Goal: Find specific page/section: Find specific page/section

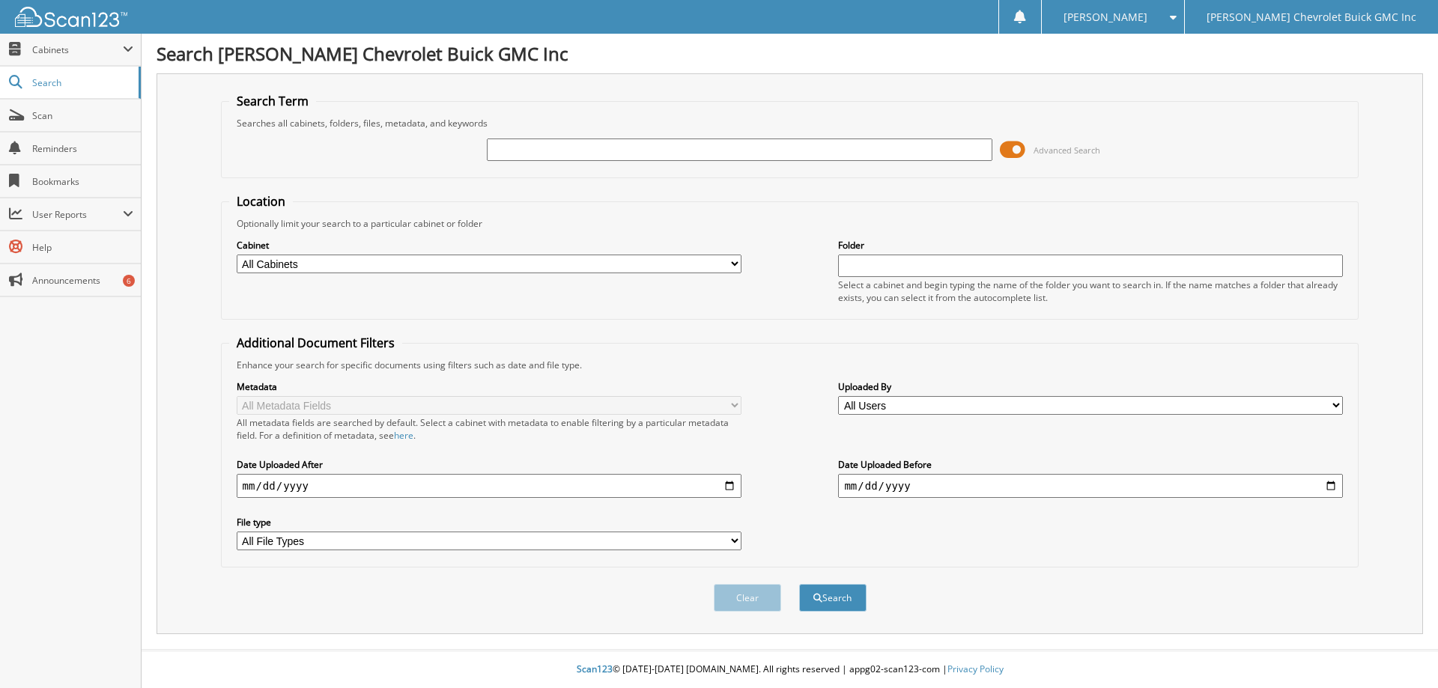
click at [508, 150] on input "text" at bounding box center [739, 150] width 505 height 22
paste input "PH592315"
type input "PH592315"
click at [835, 600] on button "Search" at bounding box center [832, 598] width 67 height 28
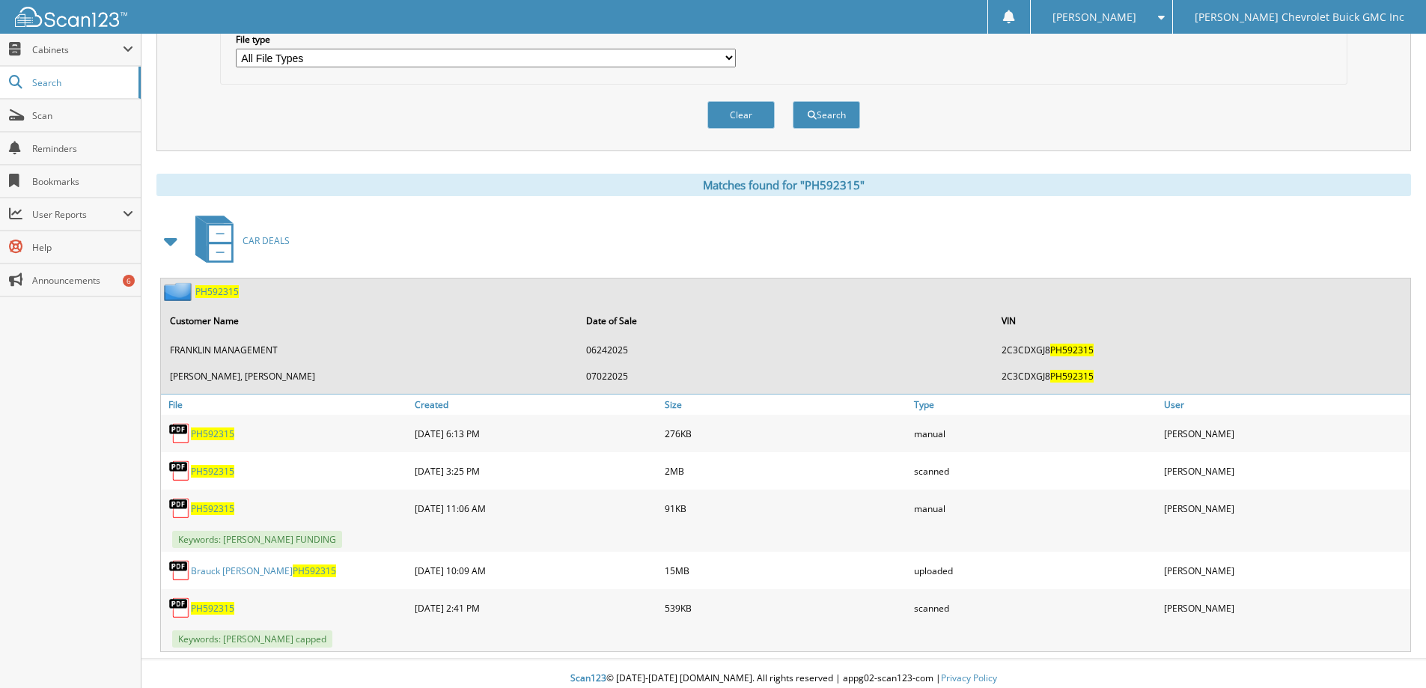
scroll to position [493, 0]
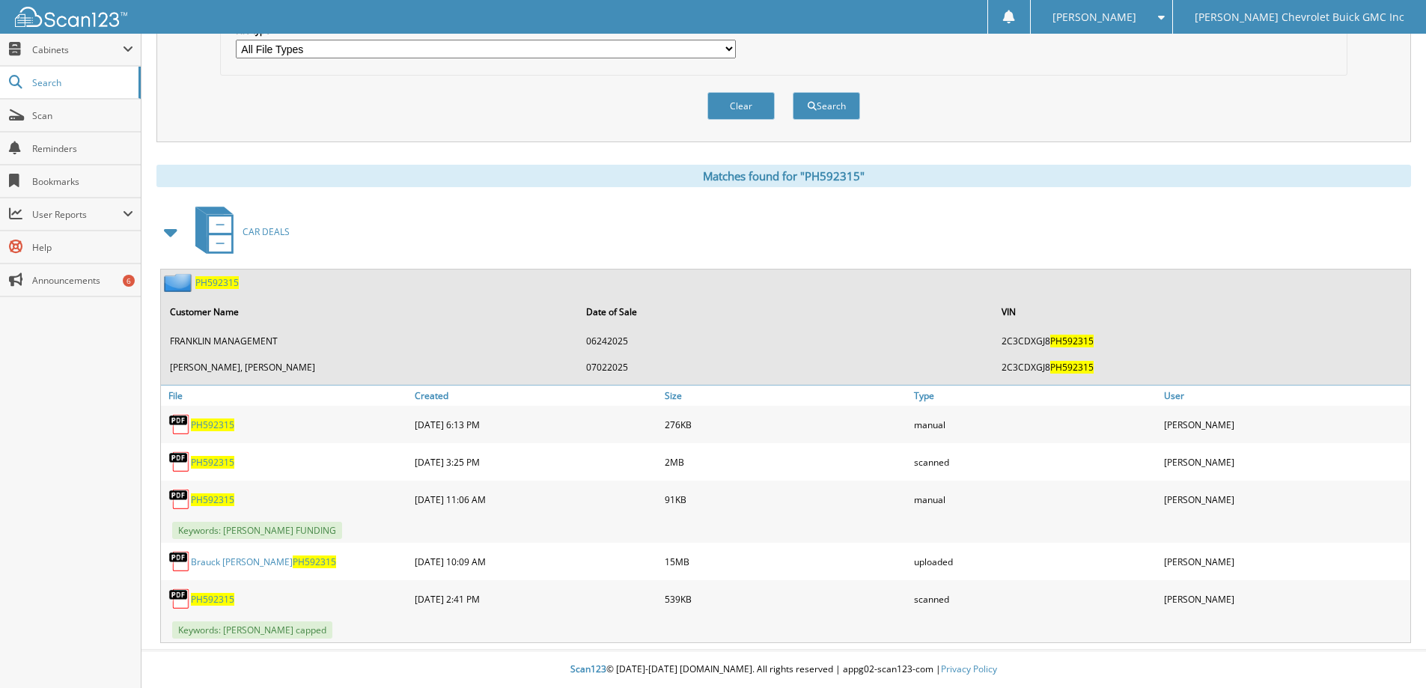
click at [293, 558] on span "PH592315" at bounding box center [314, 562] width 43 height 13
